Goal: Task Accomplishment & Management: Manage account settings

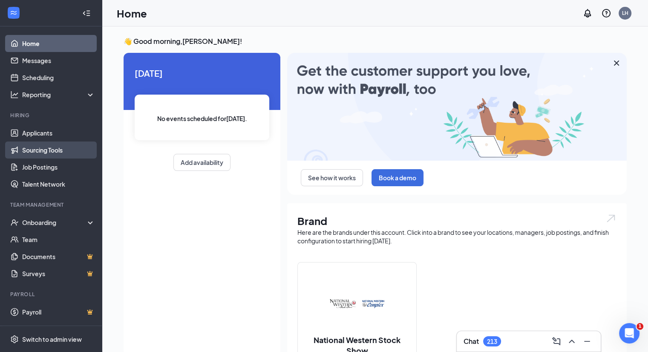
click at [41, 158] on link "Sourcing Tools" at bounding box center [58, 150] width 73 height 17
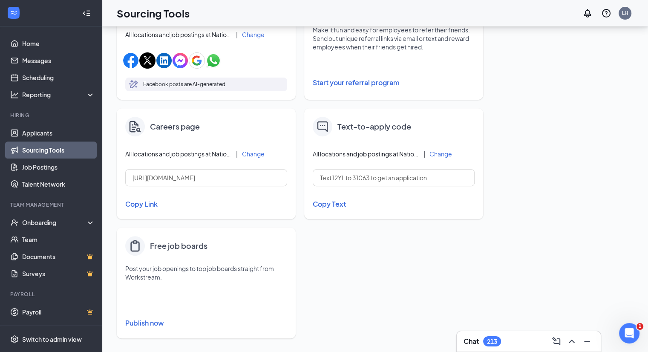
scroll to position [314, 0]
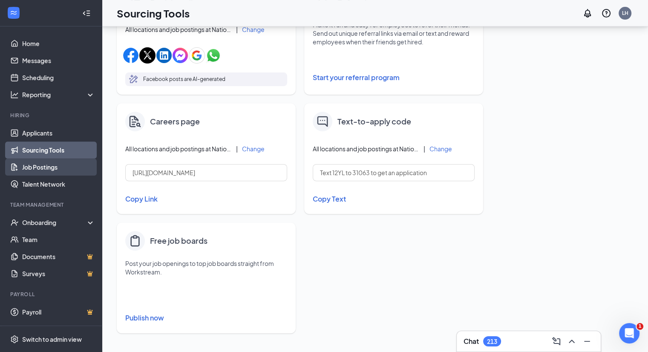
click at [39, 163] on link "Job Postings" at bounding box center [58, 167] width 73 height 17
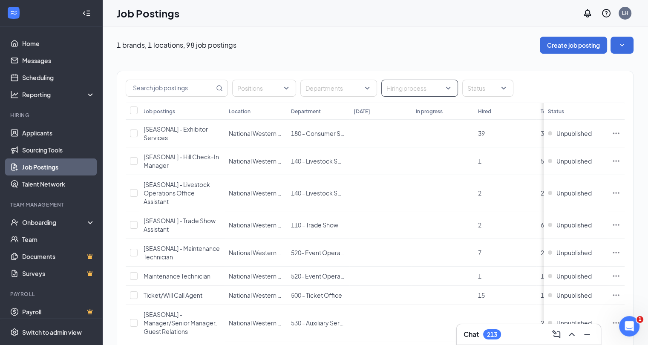
click at [409, 94] on div at bounding box center [416, 88] width 64 height 14
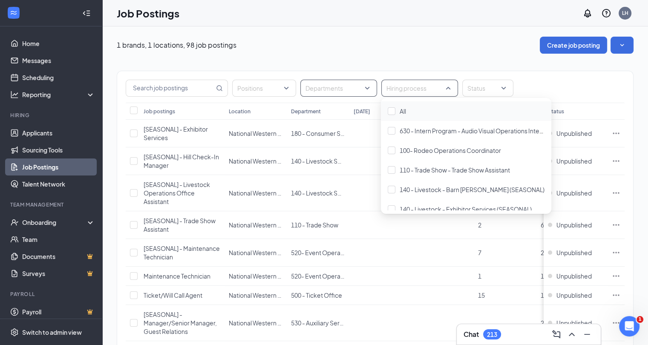
click at [359, 86] on div at bounding box center [335, 88] width 64 height 14
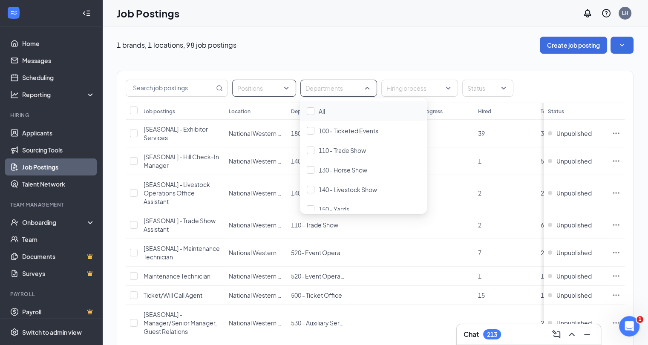
click at [282, 85] on div at bounding box center [259, 88] width 51 height 14
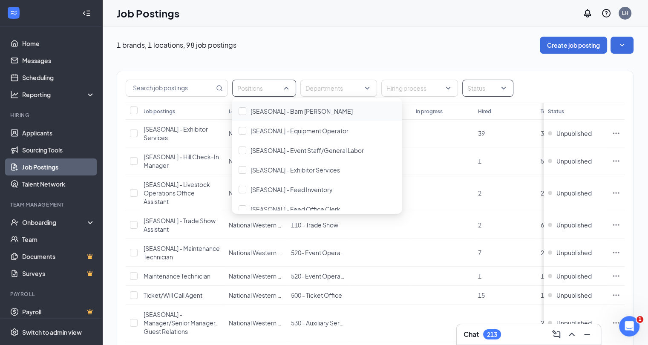
click at [495, 89] on div at bounding box center [484, 88] width 38 height 14
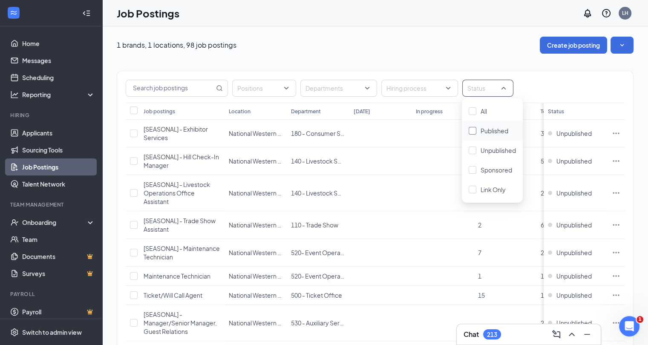
click at [495, 126] on div "Published" at bounding box center [495, 130] width 28 height 9
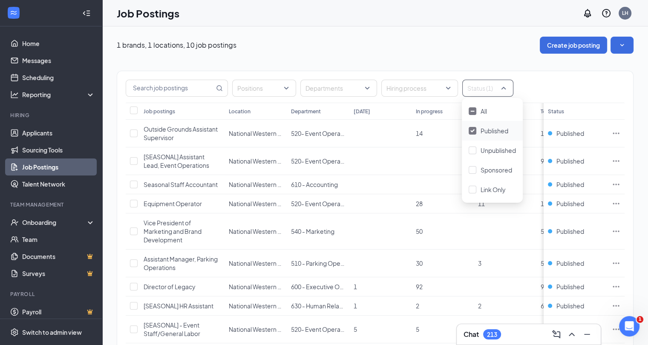
click at [547, 77] on div "Positions Departments Hiring process Status (1)" at bounding box center [375, 87] width 516 height 32
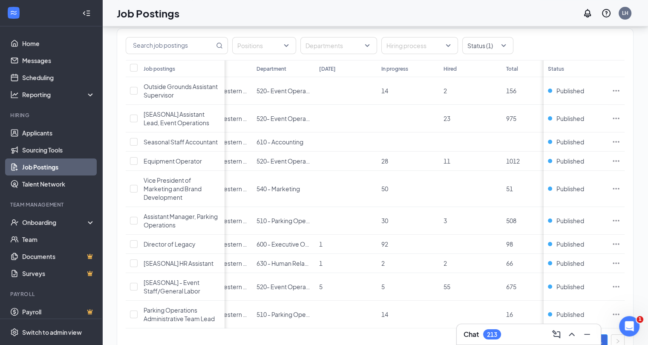
scroll to position [0, 48]
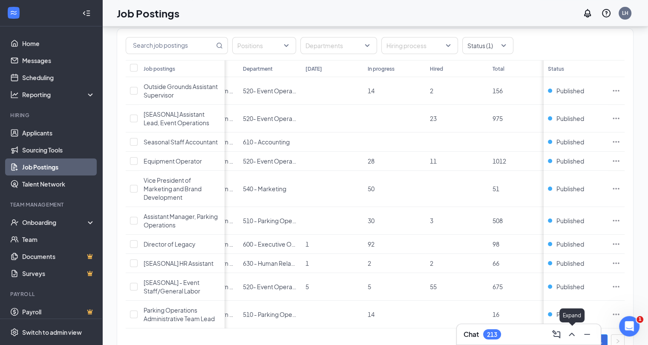
click at [566, 334] on button at bounding box center [572, 335] width 14 height 14
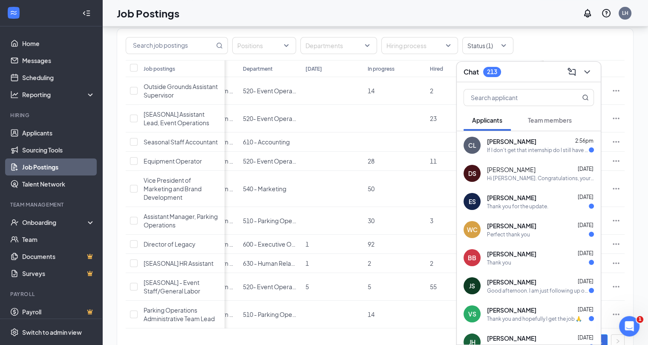
drag, startPoint x: 518, startPoint y: 150, endPoint x: 538, endPoint y: 111, distance: 43.9
click at [538, 111] on button "Team members" at bounding box center [550, 120] width 61 height 21
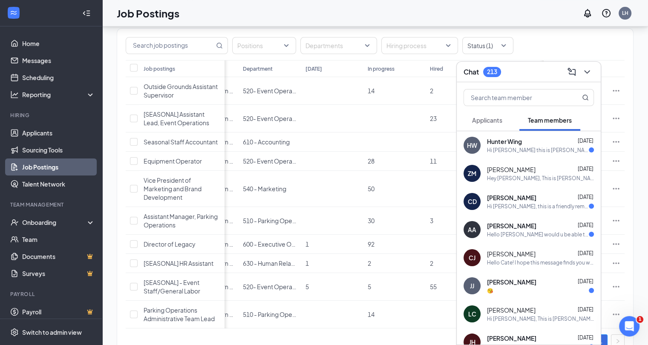
click at [491, 120] on span "Applicants" at bounding box center [487, 120] width 30 height 8
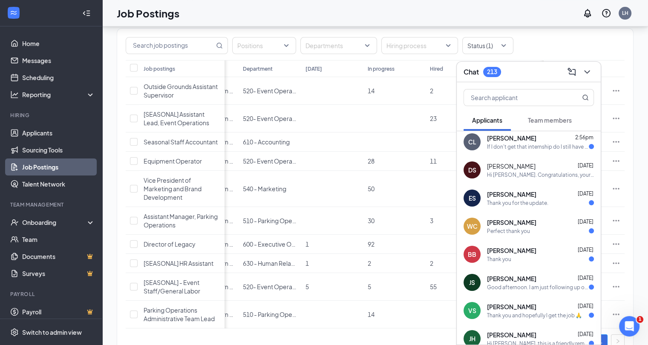
scroll to position [0, 0]
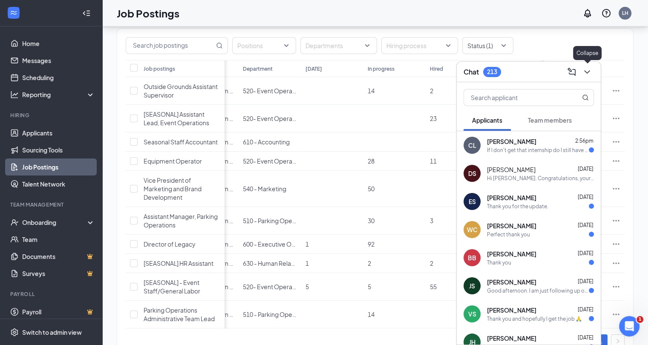
click at [588, 70] on icon "ChevronDown" at bounding box center [587, 72] width 10 height 10
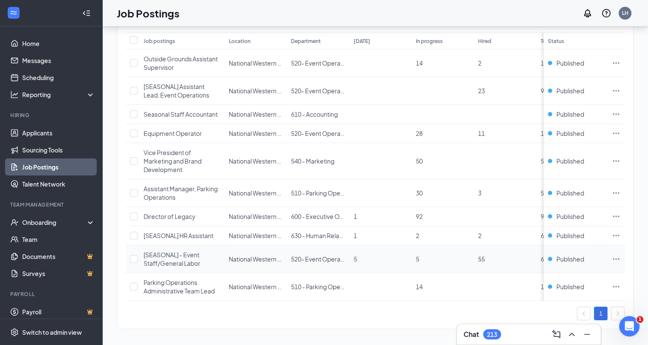
scroll to position [78, 0]
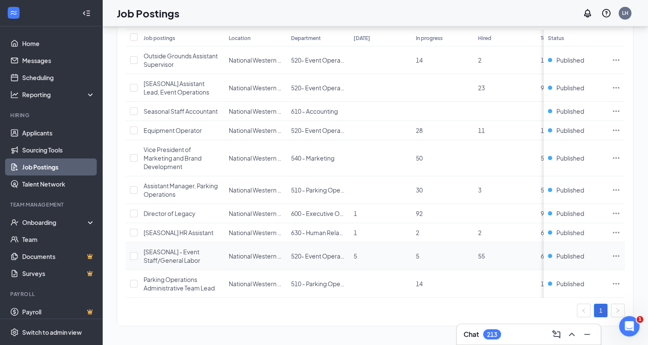
click at [398, 253] on td "5" at bounding box center [381, 257] width 62 height 28
click at [168, 243] on td "[SEASONAL] - Event Staff/General Labor" at bounding box center [181, 257] width 85 height 28
click at [138, 246] on td at bounding box center [133, 257] width 14 height 28
click at [135, 252] on input "checkbox" at bounding box center [134, 256] width 8 height 8
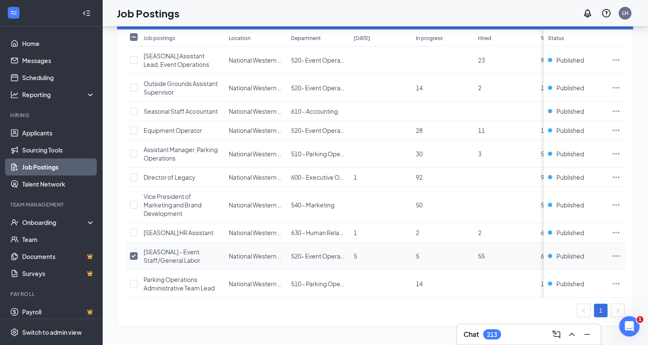
click at [137, 252] on input "checkbox" at bounding box center [134, 256] width 8 height 8
checkbox input "false"
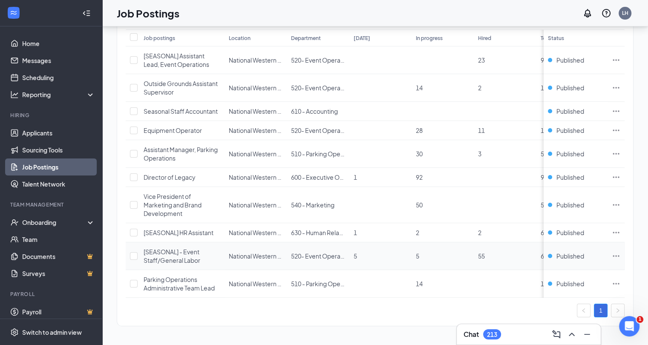
click at [621, 254] on icon "Ellipses" at bounding box center [616, 256] width 9 height 9
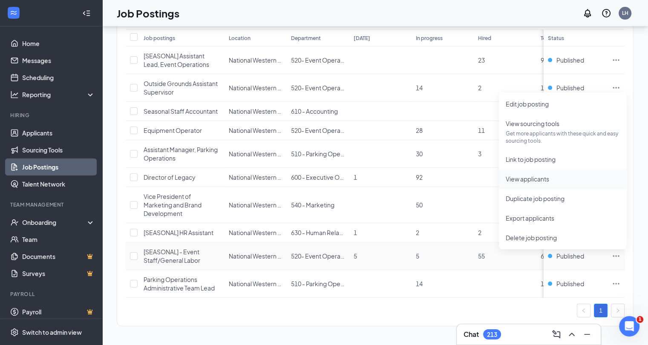
click at [534, 175] on span "View applicants" at bounding box center [527, 179] width 43 height 8
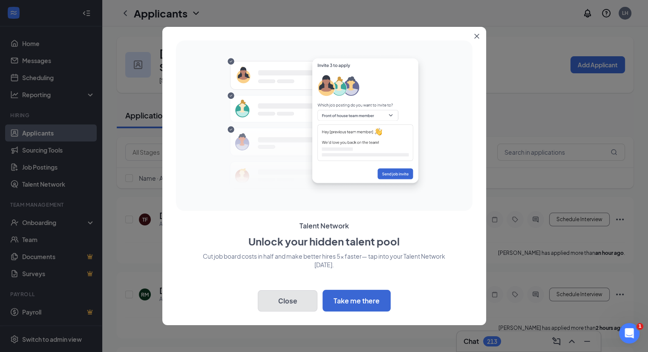
click at [283, 297] on button "Close" at bounding box center [288, 300] width 60 height 21
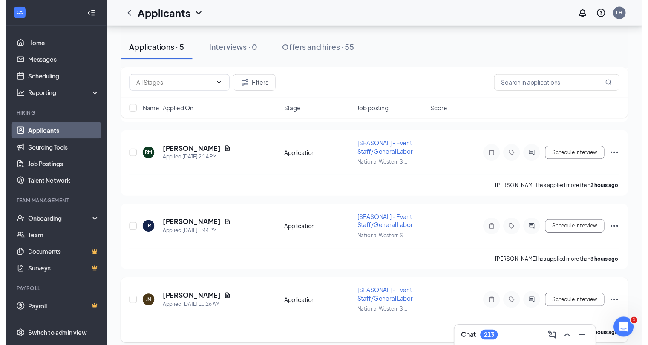
scroll to position [217, 0]
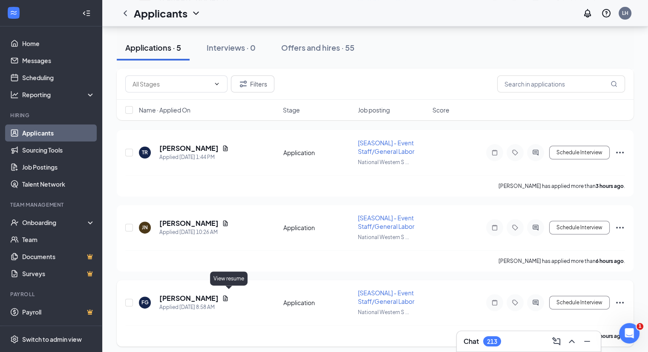
click at [228, 295] on icon "Document" at bounding box center [225, 298] width 7 height 7
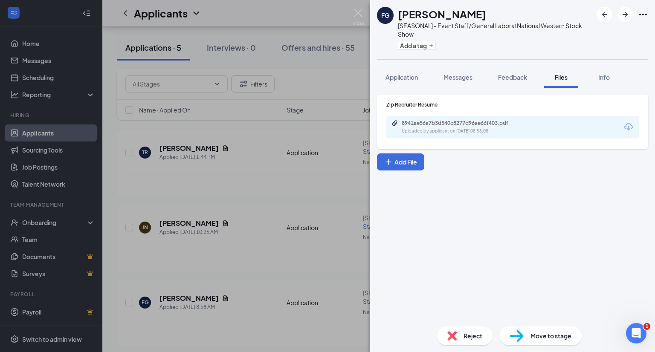
click at [577, 129] on div "8941ae56a7b3d540c8277d96ae66f403.pdf Uploaded by applicant on [DATE] 08:58:08" at bounding box center [512, 127] width 252 height 23
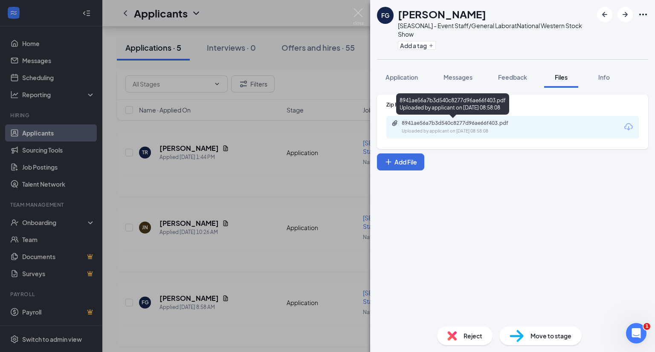
click at [423, 126] on div "8941ae56a7b3d540c8277d96ae66f403.pdf" at bounding box center [461, 123] width 119 height 7
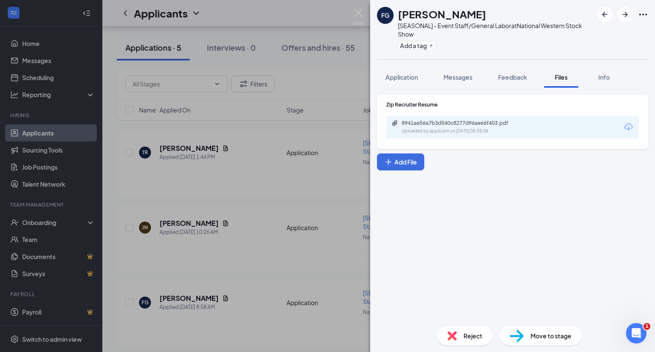
click at [296, 301] on div "FG [PERSON_NAME] [SEASONAL] - Event Staff/General Labor at National Western Sto…" at bounding box center [327, 176] width 655 height 352
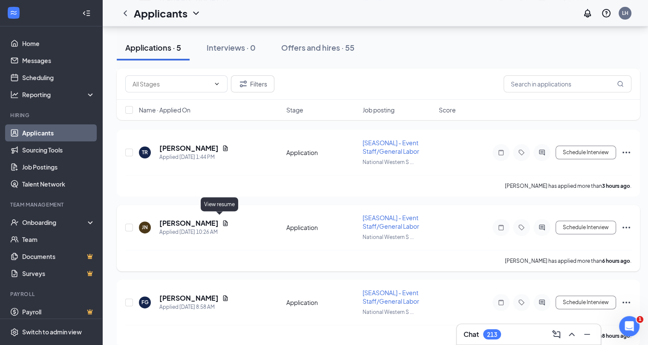
click at [222, 220] on icon "Document" at bounding box center [225, 223] width 7 height 7
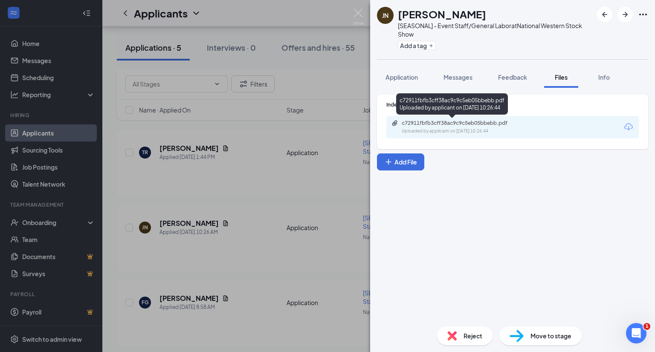
click at [470, 130] on div "Uploaded by applicant on [DATE] 10:26:44" at bounding box center [466, 131] width 128 height 7
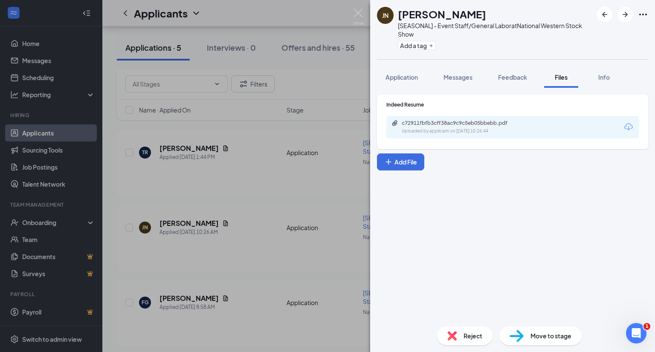
click at [235, 270] on div "JN [PERSON_NAME] [SEASONAL] - Event Staff/General Labor at National Western Sto…" at bounding box center [327, 176] width 655 height 352
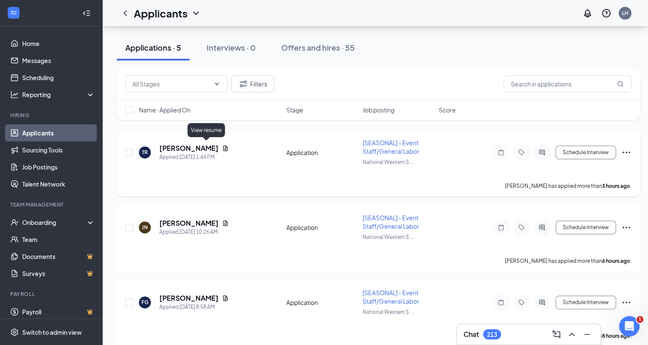
click at [222, 145] on icon "Document" at bounding box center [225, 148] width 7 height 7
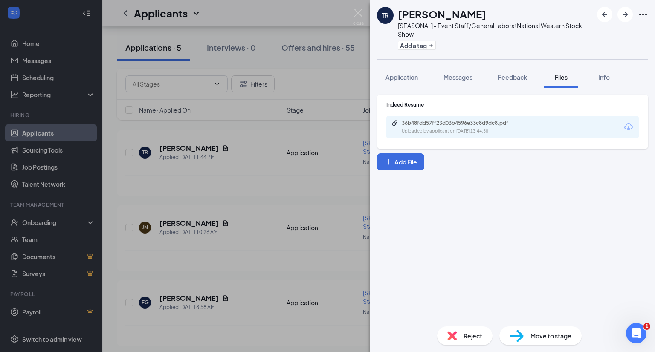
click at [519, 118] on div "36b48fdd57ff23d03b4596e33c8d9dc8.pdf Uploaded by applicant on [DATE] 13:44:58" at bounding box center [512, 127] width 252 height 23
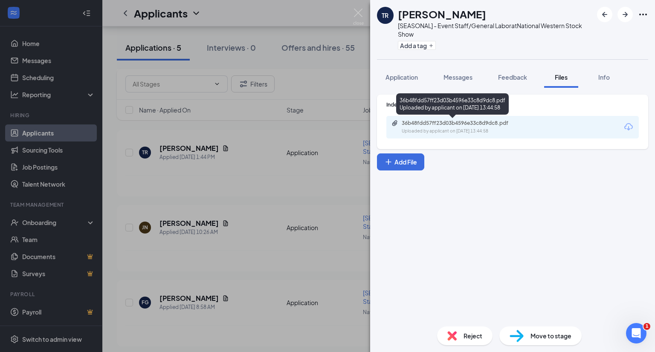
click at [455, 125] on div "36b48fdd57ff23d03b4596e33c8d9dc8.pdf" at bounding box center [461, 123] width 119 height 7
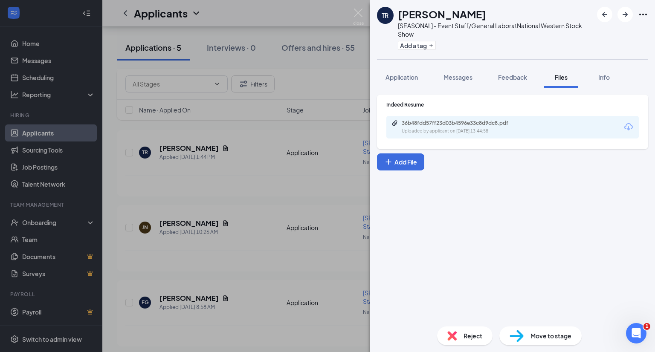
click at [264, 254] on div "TR [PERSON_NAME] [SEASONAL] - Event Staff/General Labor at National Western Sto…" at bounding box center [327, 176] width 655 height 352
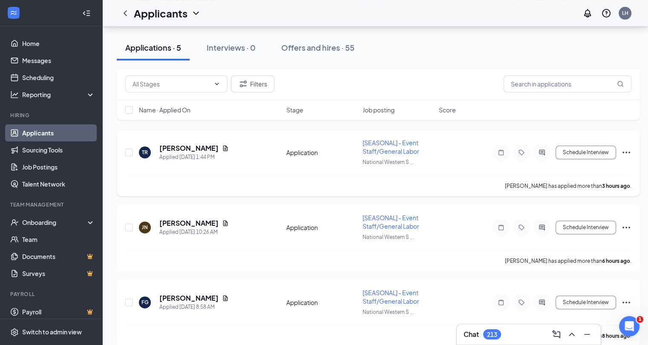
click at [629, 149] on icon "Ellipses" at bounding box center [627, 153] width 10 height 10
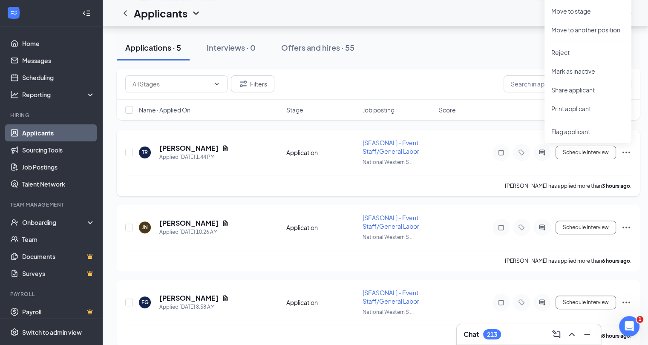
click at [478, 156] on div "Schedule Interview" at bounding box center [554, 152] width 153 height 17
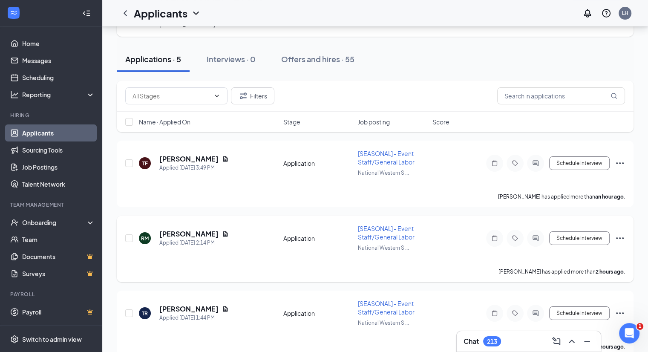
scroll to position [46, 0]
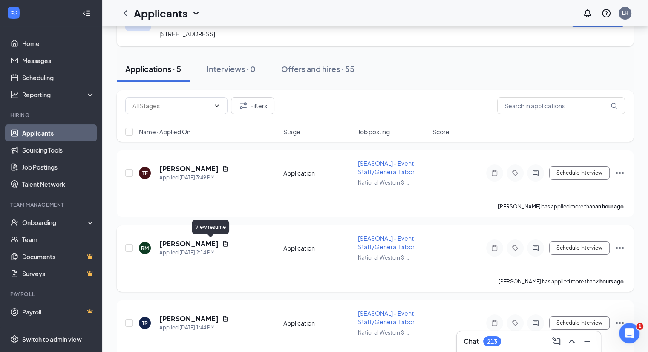
click at [222, 240] on icon "Document" at bounding box center [225, 243] width 7 height 7
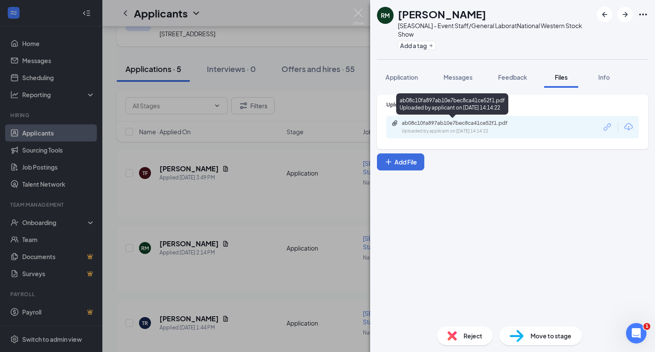
click at [424, 127] on div "ab08c10fa897ab10e7bec8ca41ce52f1.pdf Uploaded by applicant on [DATE] 14:14:22" at bounding box center [460, 127] width 138 height 15
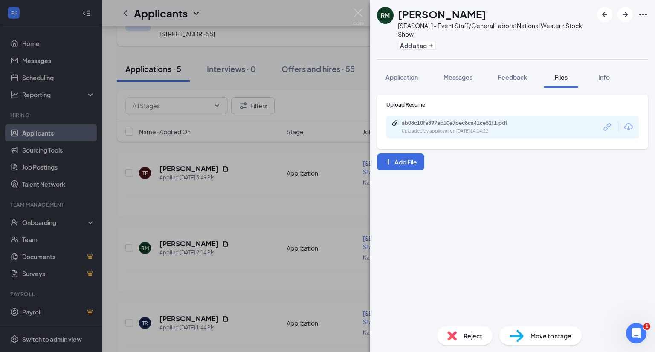
click at [299, 217] on div "[PERSON_NAME] [SEASONAL] - Event Staff/General Labor at National Western Stock …" at bounding box center [327, 176] width 655 height 352
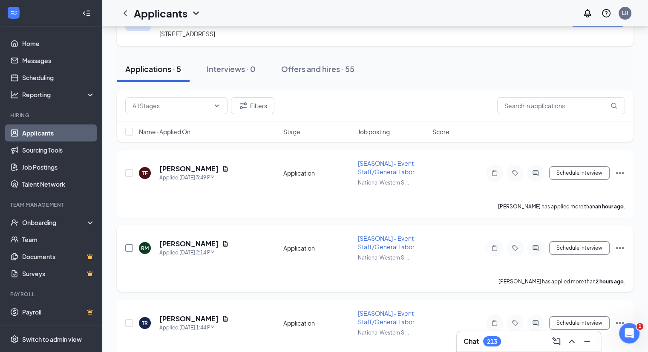
click at [128, 244] on input "checkbox" at bounding box center [129, 248] width 8 height 8
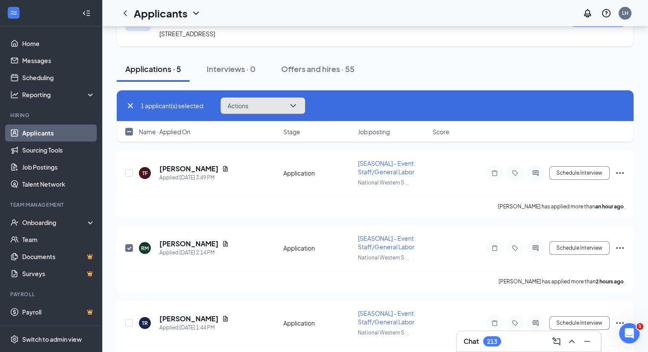
click at [273, 106] on button "Actions" at bounding box center [262, 105] width 85 height 17
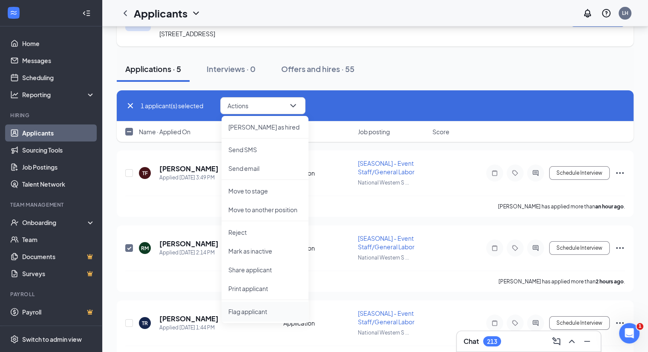
click at [263, 315] on span "Flag applicant" at bounding box center [265, 311] width 73 height 9
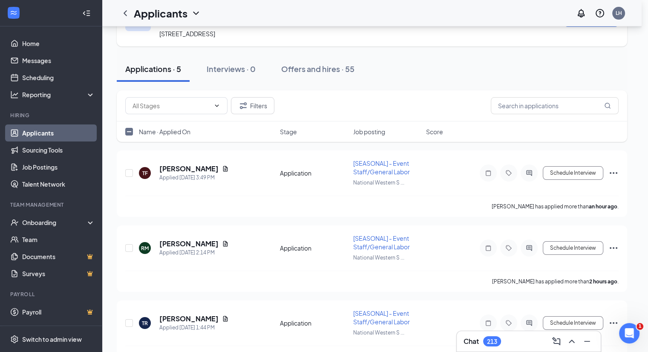
checkbox input "false"
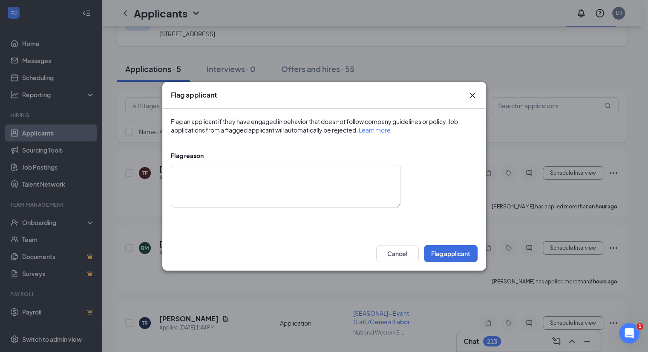
click at [472, 91] on icon "Cross" at bounding box center [473, 95] width 10 height 10
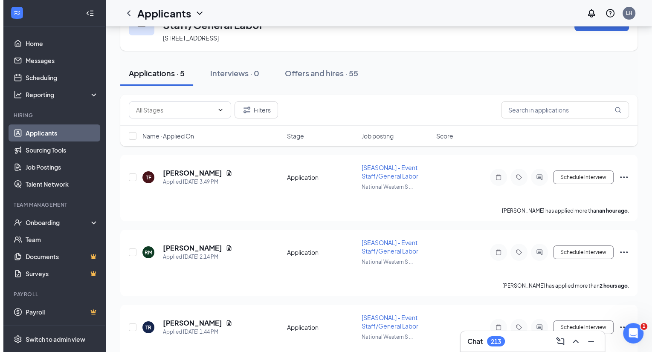
scroll to position [43, 0]
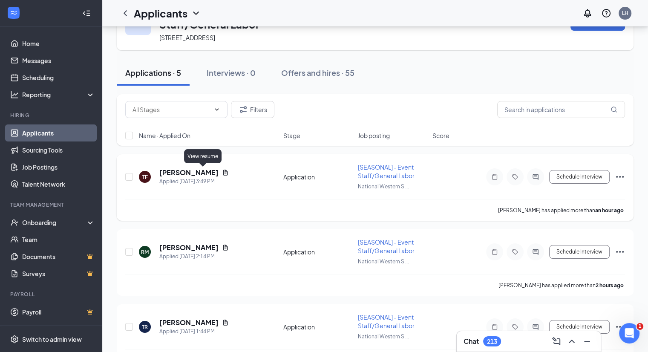
click at [223, 171] on icon "Document" at bounding box center [225, 173] width 5 height 6
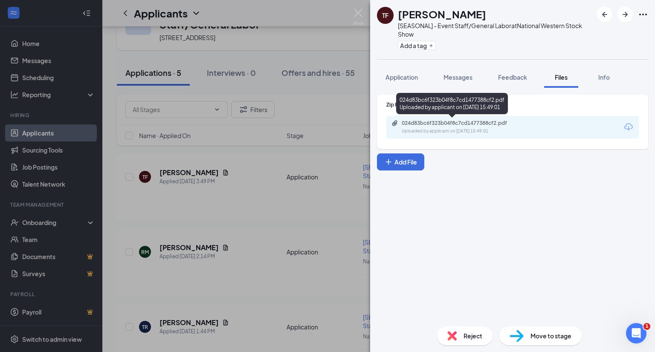
click at [425, 128] on div "Uploaded by applicant on [DATE] 15:49:01" at bounding box center [466, 131] width 128 height 7
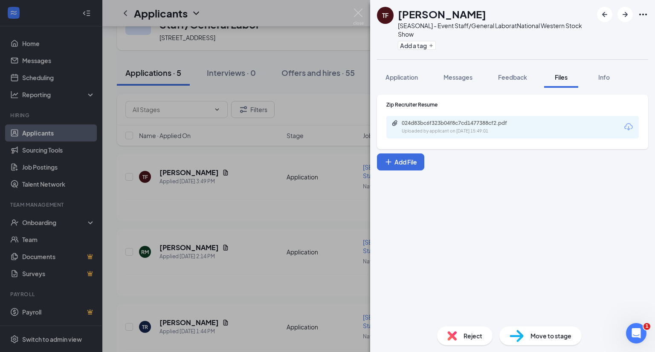
click at [284, 187] on div "[PERSON_NAME] [SEASONAL] - Event Staff/General Labor at National Western Stock …" at bounding box center [327, 176] width 655 height 352
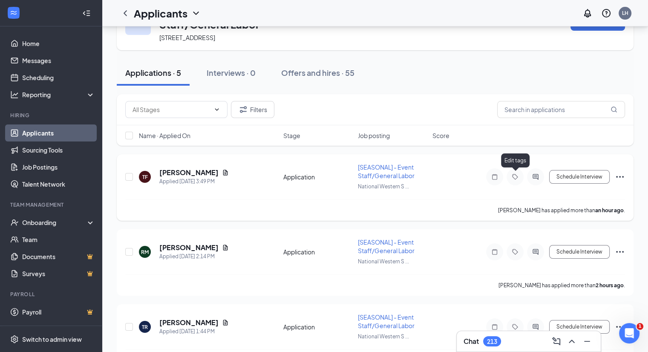
click at [516, 174] on icon "Tag" at bounding box center [515, 177] width 10 height 7
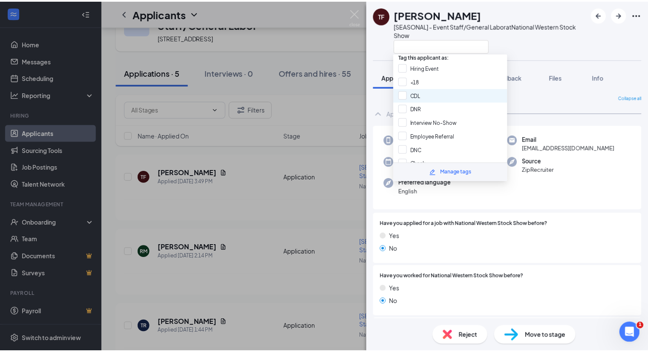
scroll to position [3, 0]
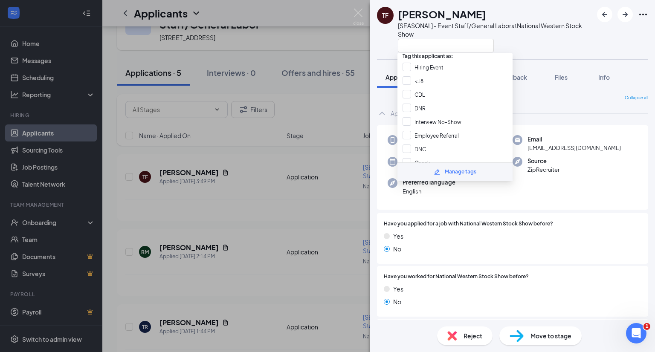
click at [383, 58] on div "[PERSON_NAME] [SEASONAL] - Event Staff/General Labor at National Western Stock …" at bounding box center [512, 29] width 285 height 59
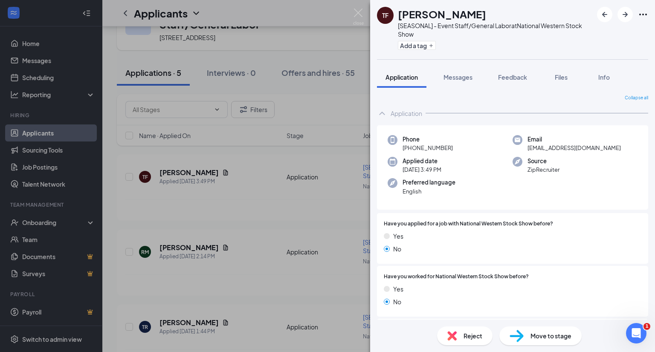
click at [319, 57] on div "[PERSON_NAME] [SEASONAL] - Event Staff/General Labor at National Western Stock …" at bounding box center [327, 176] width 655 height 352
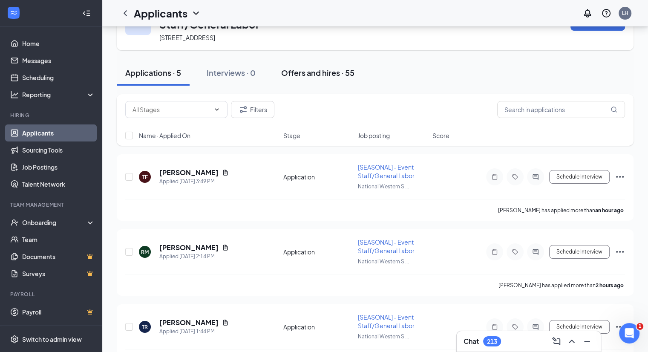
click at [324, 72] on div "Offers and hires · 55" at bounding box center [317, 72] width 73 height 11
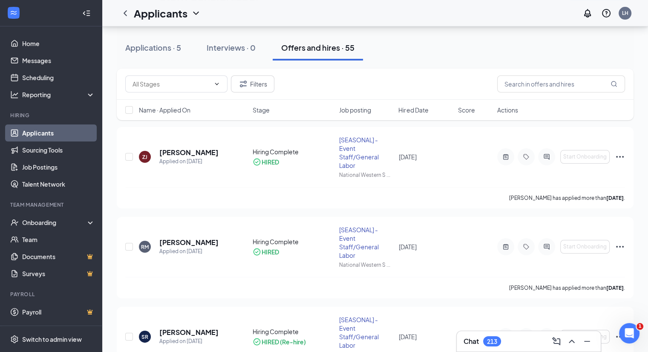
scroll to position [85, 0]
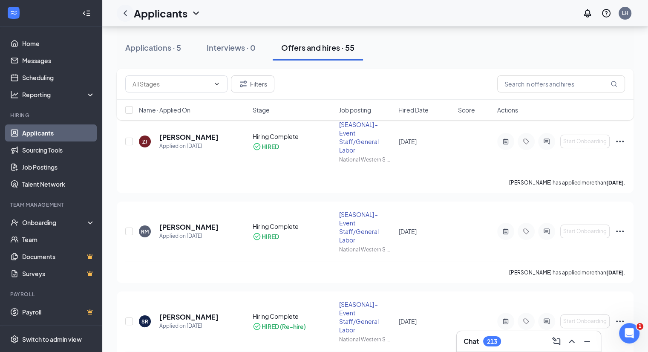
click at [128, 17] on icon "ChevronLeft" at bounding box center [125, 13] width 10 height 10
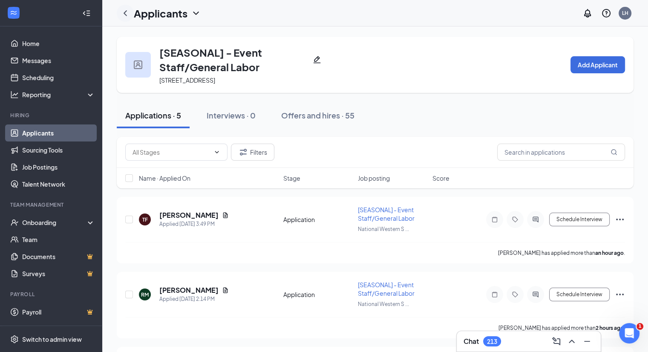
click at [126, 11] on icon "ChevronLeft" at bounding box center [125, 13] width 10 height 10
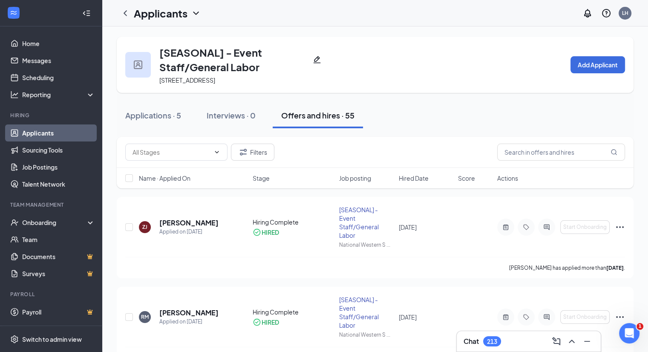
click at [58, 138] on link "Applicants" at bounding box center [58, 132] width 73 height 17
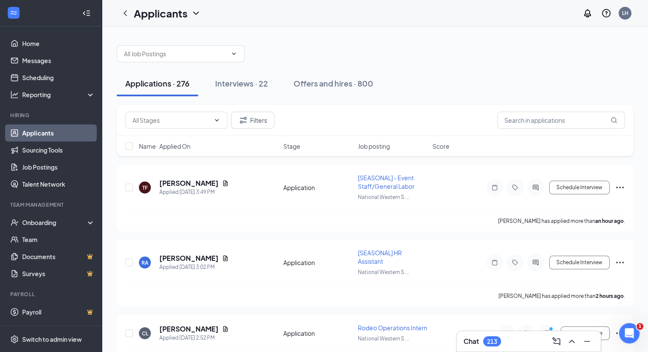
click at [199, 17] on icon "ChevronDown" at bounding box center [196, 13] width 10 height 10
click at [191, 14] on icon "ChevronDown" at bounding box center [196, 13] width 10 height 10
click at [123, 12] on icon "ChevronLeft" at bounding box center [125, 13] width 10 height 10
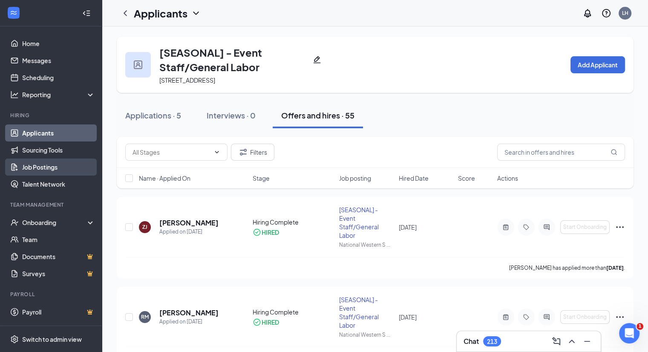
click at [35, 163] on link "Job Postings" at bounding box center [58, 167] width 73 height 17
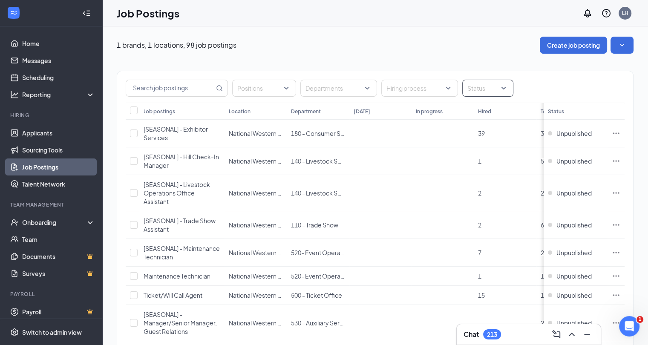
click at [496, 91] on div at bounding box center [484, 88] width 38 height 14
click at [490, 130] on span "Published" at bounding box center [495, 131] width 28 height 8
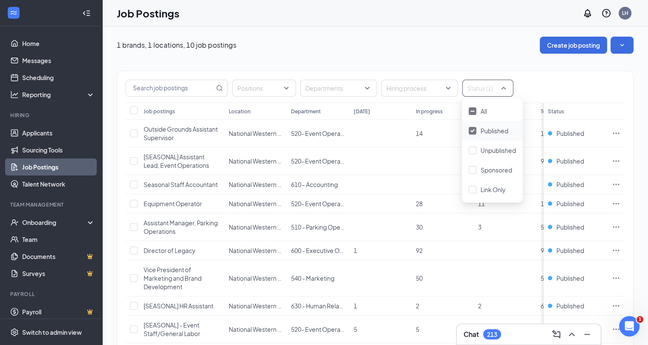
click at [266, 57] on div "Positions Departments Hiring process Status (1) Job postings Location Departmen…" at bounding box center [375, 231] width 517 height 355
click at [169, 156] on span "[SEASONAL] Assistant Lead, Event Operations" at bounding box center [177, 161] width 66 height 16
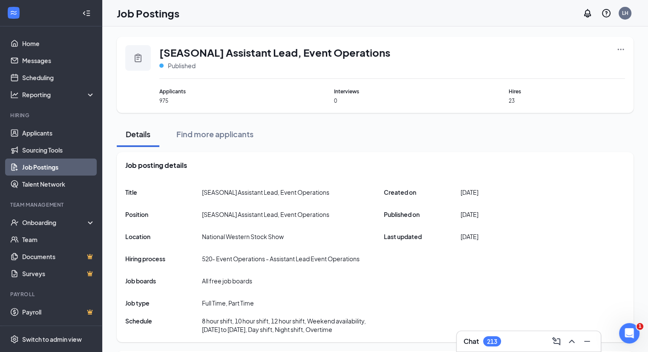
click at [623, 48] on icon "Ellipses" at bounding box center [621, 49] width 9 height 9
drag, startPoint x: 175, startPoint y: 109, endPoint x: 170, endPoint y: 94, distance: 15.5
click at [176, 108] on div "[SEASONAL] Assistant Lead, Event Operations Published Applicants 975 Interviews…" at bounding box center [375, 75] width 517 height 76
click at [170, 94] on span "Applicants" at bounding box center [217, 91] width 116 height 8
click at [57, 127] on link "Applicants" at bounding box center [58, 132] width 73 height 17
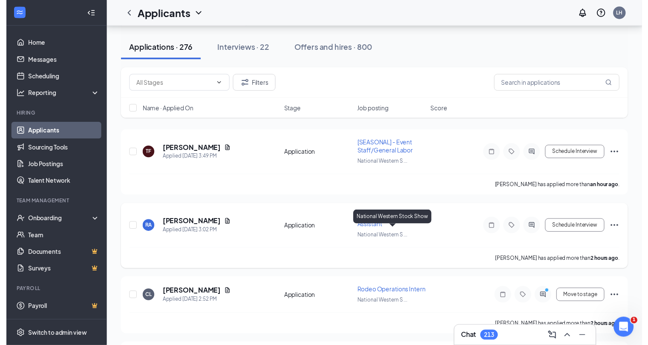
scroll to position [85, 0]
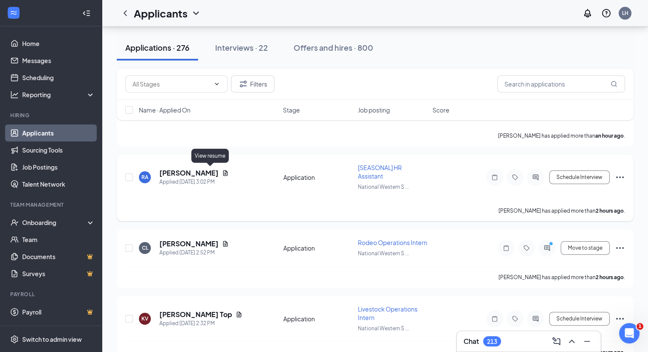
click at [222, 171] on icon "Document" at bounding box center [225, 173] width 7 height 7
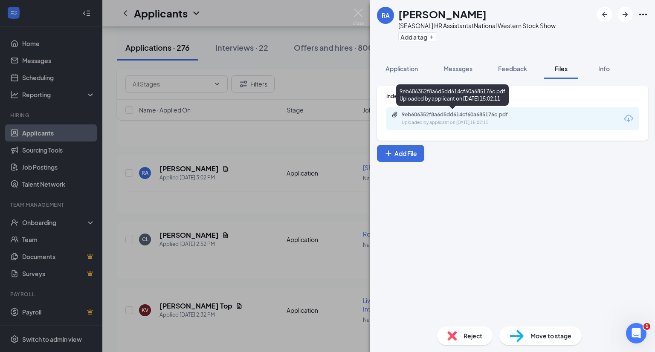
click at [488, 116] on div "9eb606352f8a6d5dd614cf60a685176c.pdf" at bounding box center [461, 114] width 119 height 7
drag, startPoint x: 271, startPoint y: 169, endPoint x: 269, endPoint y: 165, distance: 4.4
click at [272, 169] on div "RA [PERSON_NAME] [SEASONAL] HR Assistant at National Western Stock Show Add a t…" at bounding box center [327, 176] width 655 height 352
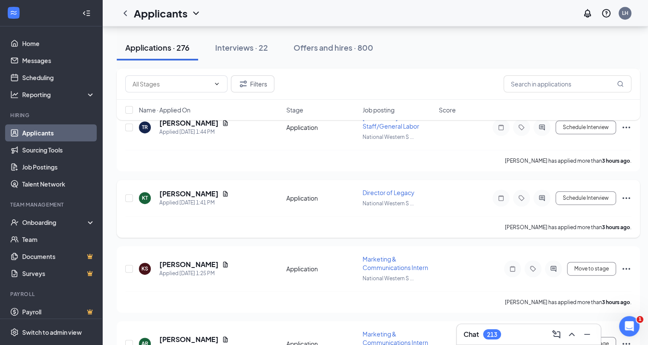
scroll to position [426, 0]
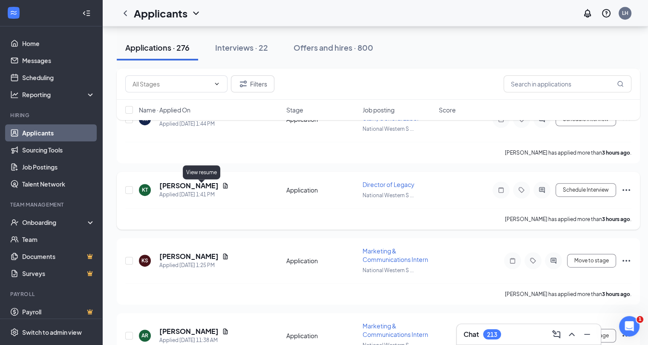
click at [222, 185] on icon "Document" at bounding box center [225, 185] width 7 height 7
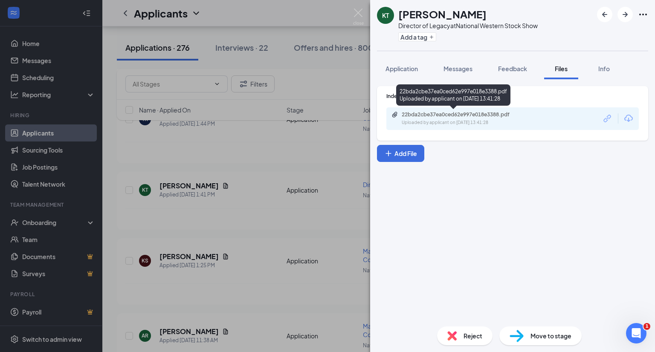
click at [416, 118] on div "22bda2cbe37ea0ced62e997e018e3388.pdf Uploaded by applicant on [DATE] 13:41:28" at bounding box center [460, 118] width 138 height 15
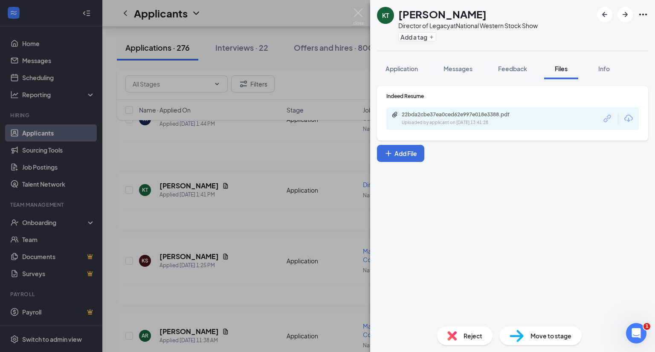
click at [254, 285] on div "[PERSON_NAME] Director of Legacy at National Western Stock Show Add a tag Appli…" at bounding box center [327, 176] width 655 height 352
click at [295, 208] on div "KT [PERSON_NAME] Applied [DATE] 1:41 PM Application Director of Legacy National…" at bounding box center [378, 194] width 506 height 28
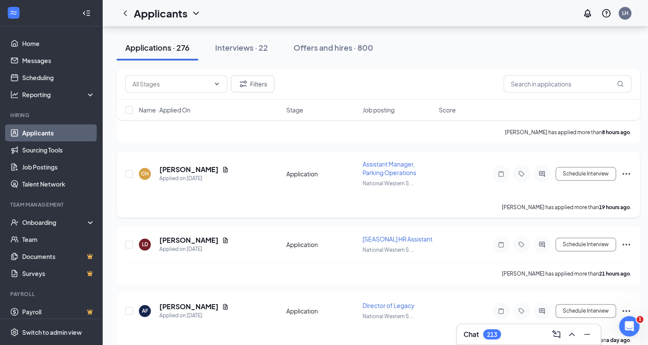
scroll to position [853, 0]
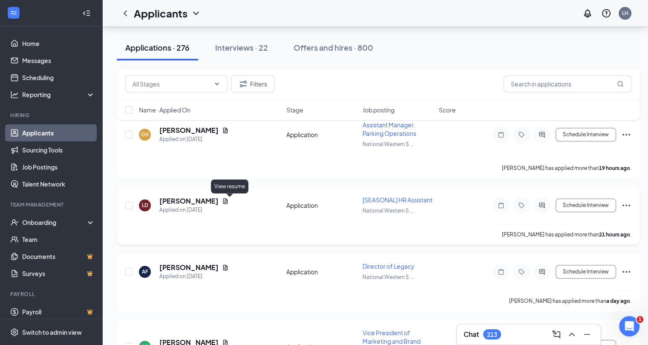
click at [228, 202] on icon "Document" at bounding box center [225, 201] width 5 height 6
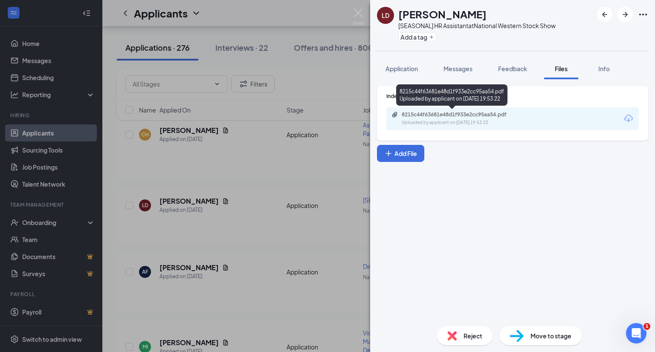
click at [471, 112] on div "8215c44f63681e48d1f933e2cc95aa54.pdf" at bounding box center [461, 114] width 119 height 7
click at [229, 266] on div "LD [PERSON_NAME] [SEASONAL] HR Assistant at National Western Stock Show Add a t…" at bounding box center [327, 176] width 655 height 352
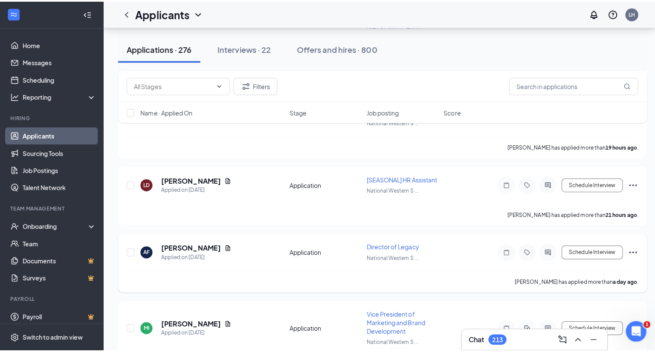
scroll to position [938, 0]
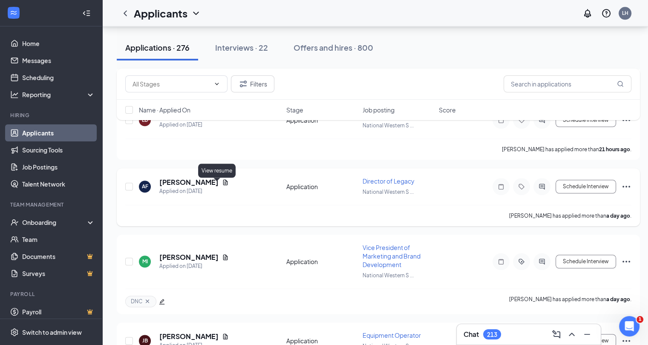
click at [222, 185] on icon "Document" at bounding box center [225, 182] width 7 height 7
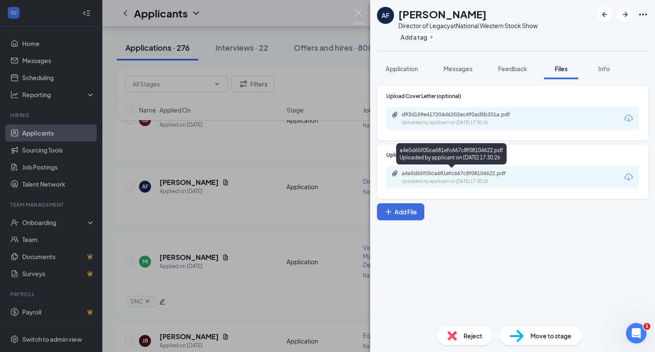
click at [476, 172] on div "a4e5d65f05ca681efc667c8f08104622.pdf" at bounding box center [461, 173] width 119 height 7
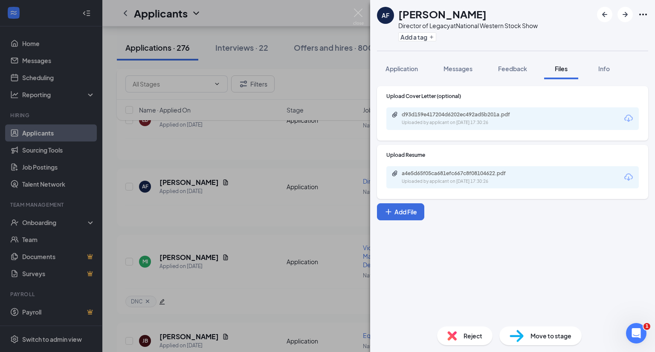
click at [286, 226] on div "AF [PERSON_NAME] Director of Legacy at National Western Stock Show Add a tag Ap…" at bounding box center [327, 176] width 655 height 352
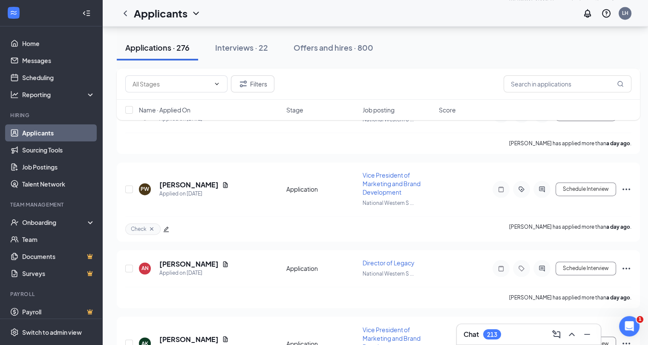
scroll to position [1236, 0]
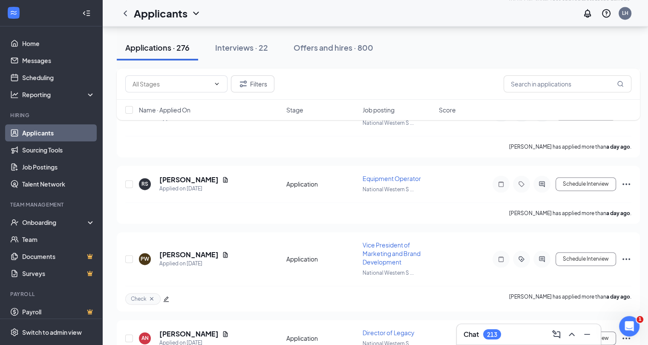
click at [391, 110] on span "Job posting" at bounding box center [379, 110] width 32 height 9
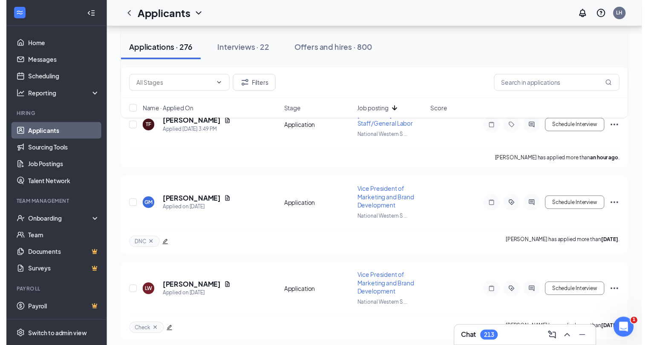
scroll to position [469, 0]
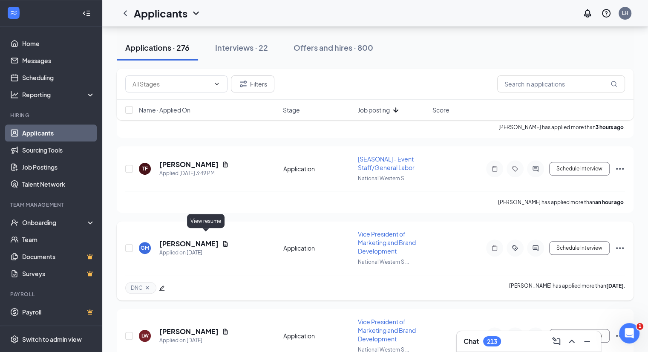
click at [222, 240] on icon "Document" at bounding box center [225, 243] width 7 height 7
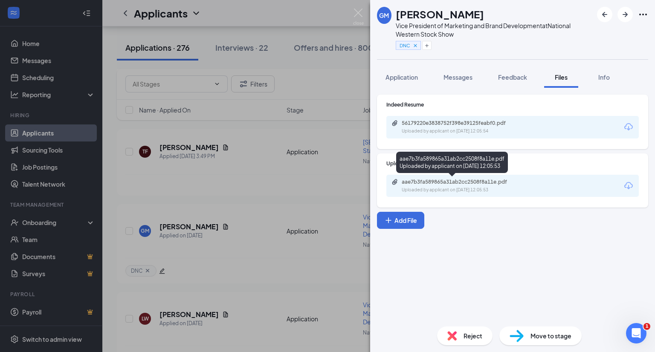
click at [437, 179] on div "aae7b3fa589865a31ab2cc2508f8a11e.pdf" at bounding box center [461, 182] width 119 height 7
click at [285, 232] on div "GM [PERSON_NAME] Vice President of Marketing and Brand Development at National …" at bounding box center [327, 176] width 655 height 352
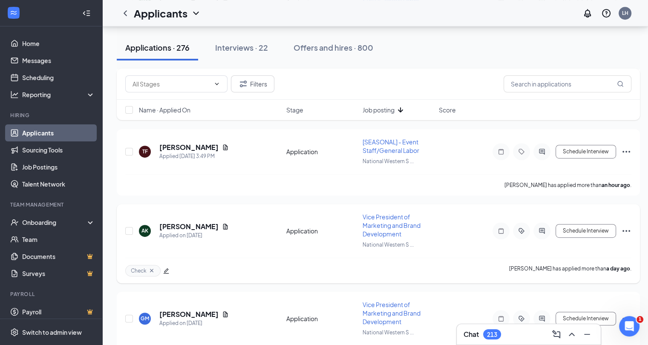
click at [152, 272] on icon "Cross" at bounding box center [151, 270] width 3 height 3
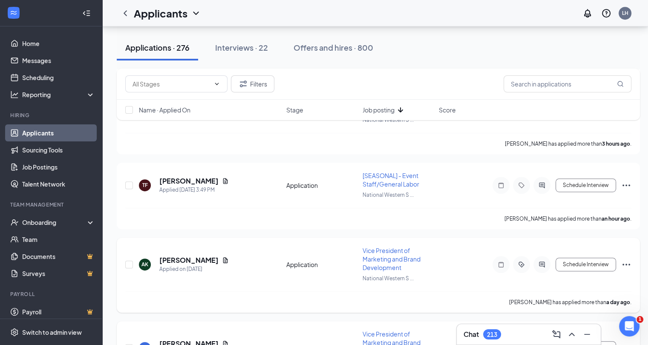
scroll to position [426, 0]
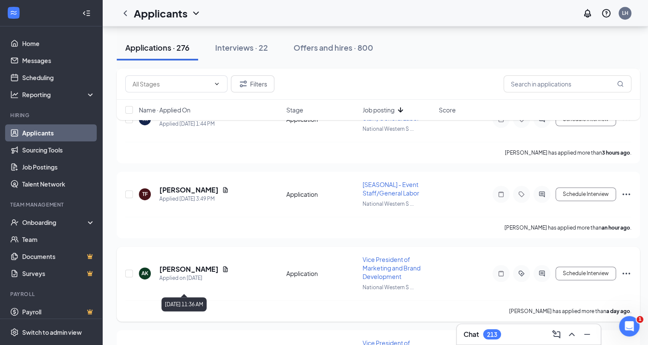
click at [169, 322] on div "[PERSON_NAME] has applied more than a day ago ." at bounding box center [378, 311] width 506 height 21
click at [170, 321] on div "[PERSON_NAME] has applied more than a day ago ." at bounding box center [378, 311] width 506 height 21
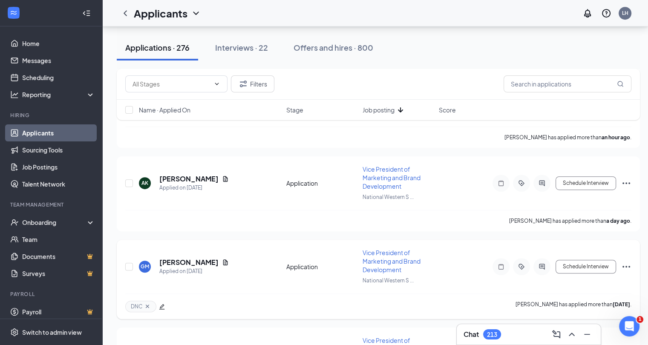
scroll to position [512, 0]
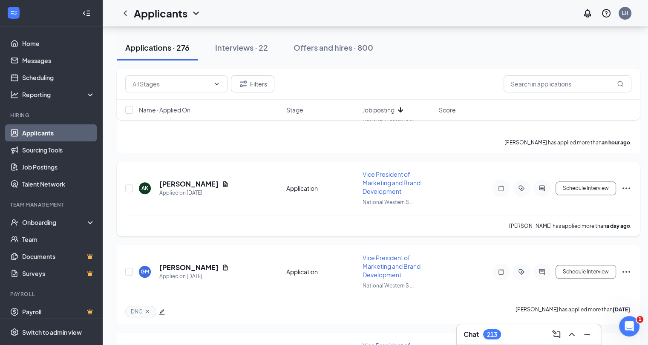
click at [249, 237] on div "[PERSON_NAME] has applied more than a day ago ." at bounding box center [378, 225] width 506 height 21
click at [630, 194] on icon "Ellipses" at bounding box center [627, 188] width 10 height 10
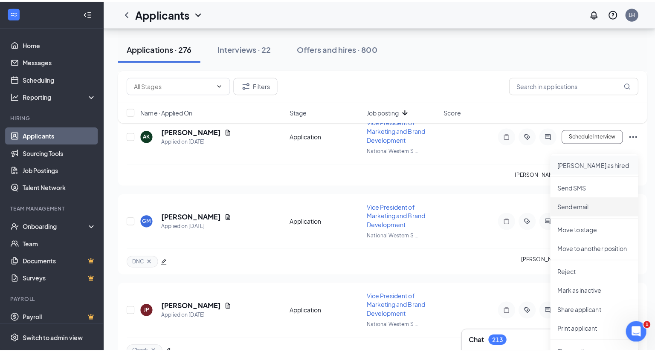
scroll to position [554, 0]
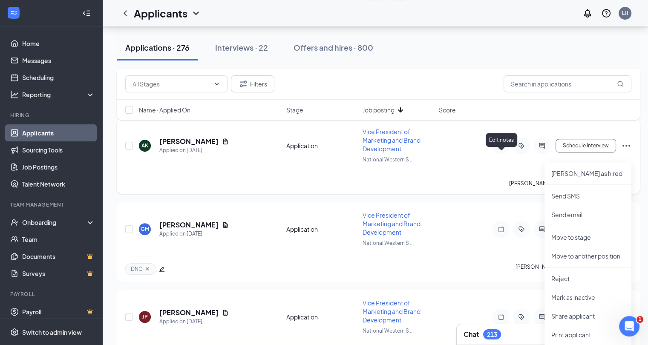
click at [504, 149] on icon "Note" at bounding box center [501, 145] width 10 height 7
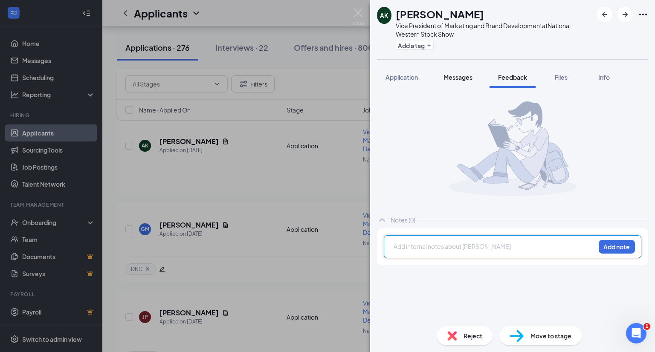
click at [458, 75] on span "Messages" at bounding box center [457, 77] width 29 height 8
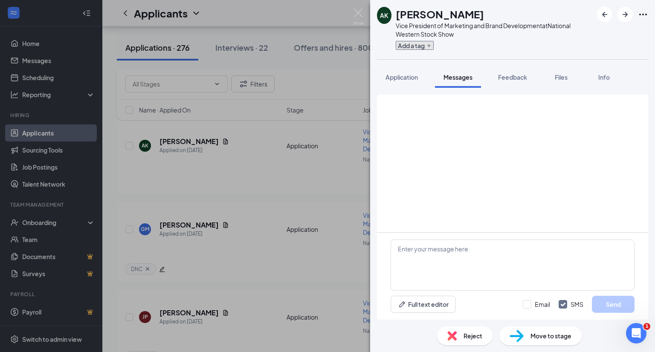
click at [418, 47] on button "Add a tag" at bounding box center [415, 45] width 38 height 9
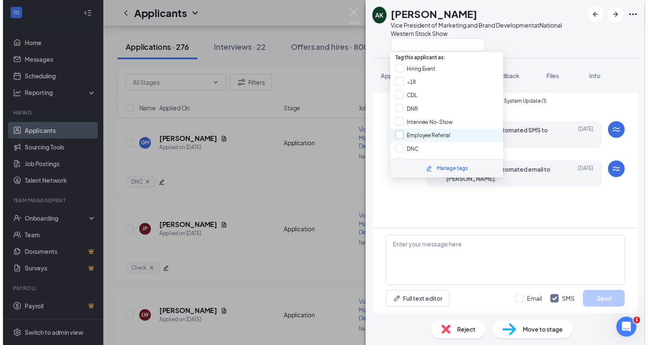
scroll to position [3, 0]
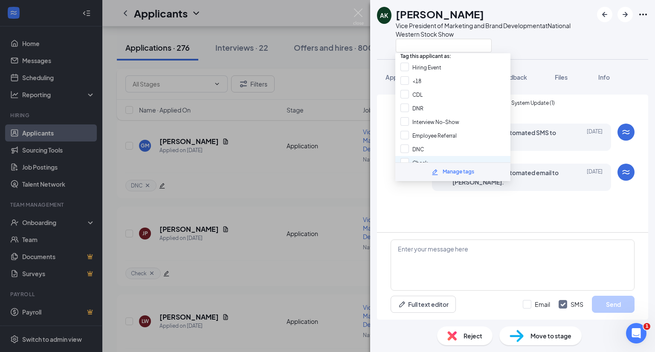
click at [440, 156] on div "Check" at bounding box center [452, 163] width 115 height 14
checkbox input "true"
click at [423, 210] on div "Applicant System Update (1) Workstream sent automated SMS to [PERSON_NAME]. [DA…" at bounding box center [512, 164] width 271 height 138
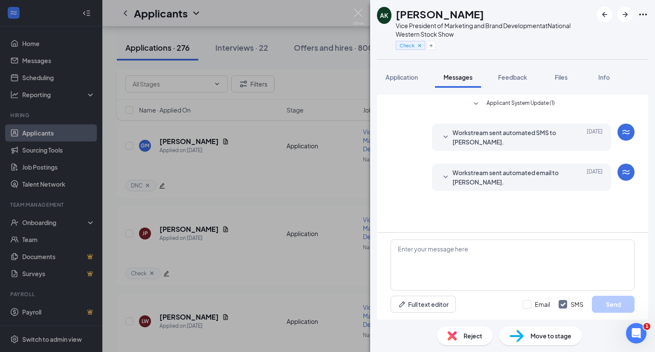
click at [266, 184] on div "AK [PERSON_NAME] Vice President of Marketing and Brand Development at National …" at bounding box center [327, 176] width 655 height 352
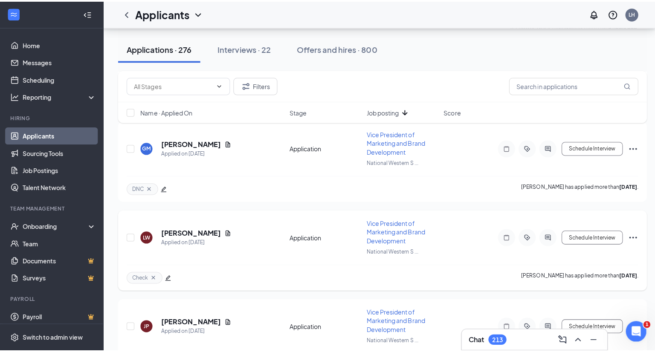
scroll to position [469, 0]
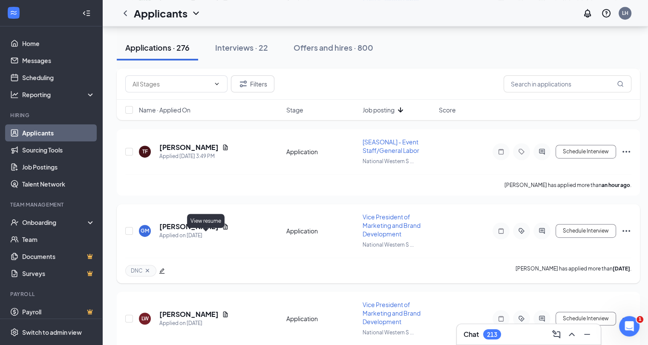
click at [222, 230] on icon "Document" at bounding box center [225, 226] width 7 height 7
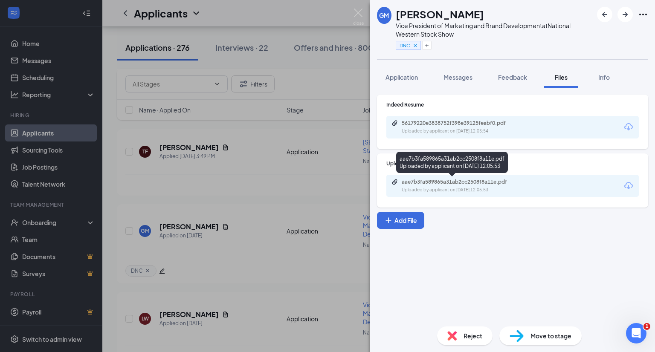
click at [459, 184] on div "aae7b3fa589865a31ab2cc2508f8a11e.pdf" at bounding box center [461, 182] width 119 height 7
click at [262, 268] on div "GM [PERSON_NAME] Vice President of Marketing and Brand Development at National …" at bounding box center [327, 176] width 655 height 352
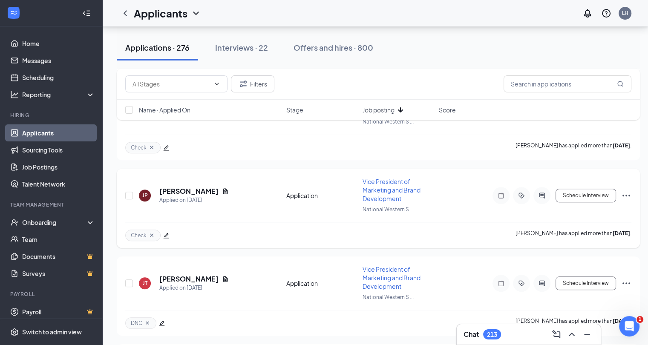
scroll to position [810, 0]
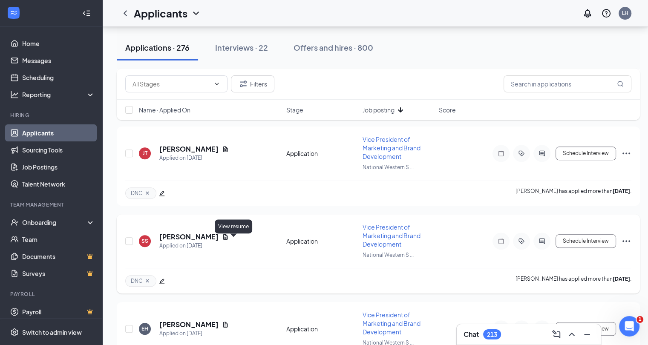
click at [228, 240] on icon "Document" at bounding box center [225, 237] width 5 height 6
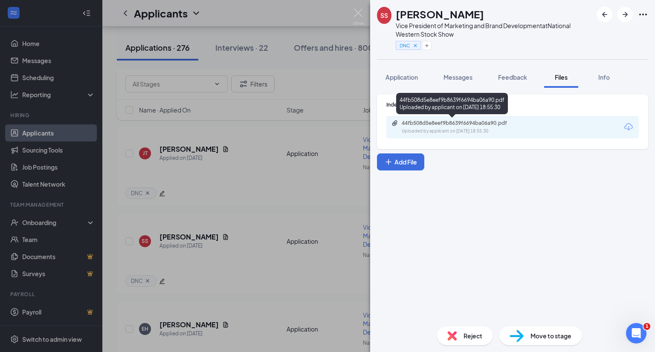
click at [478, 129] on div "Uploaded by applicant on [DATE] 18:55:30" at bounding box center [466, 131] width 128 height 7
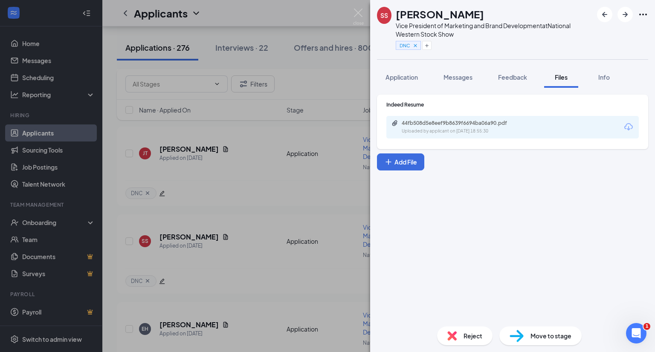
drag, startPoint x: 334, startPoint y: 99, endPoint x: 340, endPoint y: 106, distance: 9.1
click at [334, 99] on div "SS [PERSON_NAME] Vice President of Marketing and Brand Development at National …" at bounding box center [327, 176] width 655 height 352
